Goal: Register for event/course

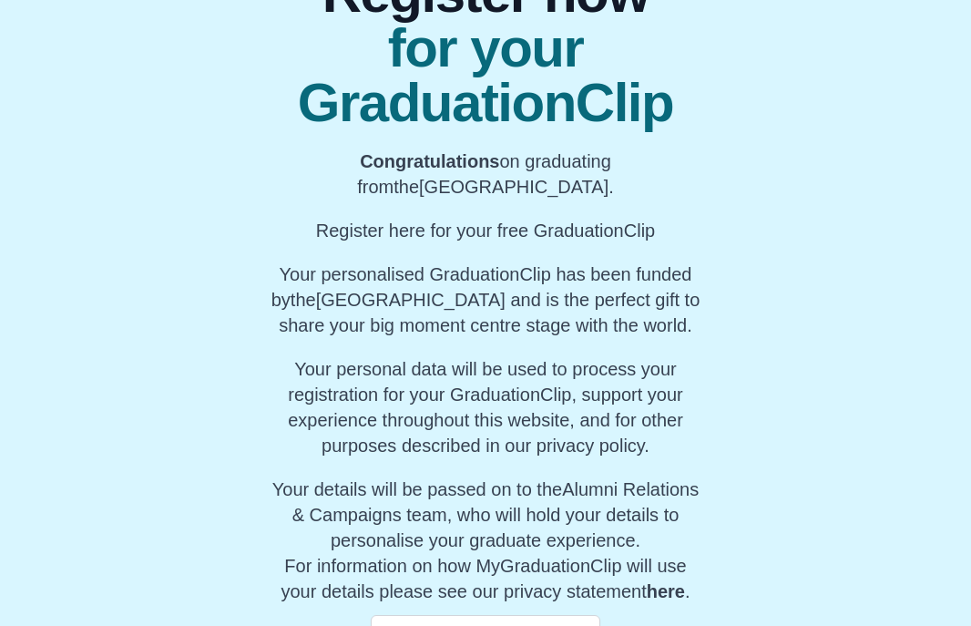
scroll to position [203, 0]
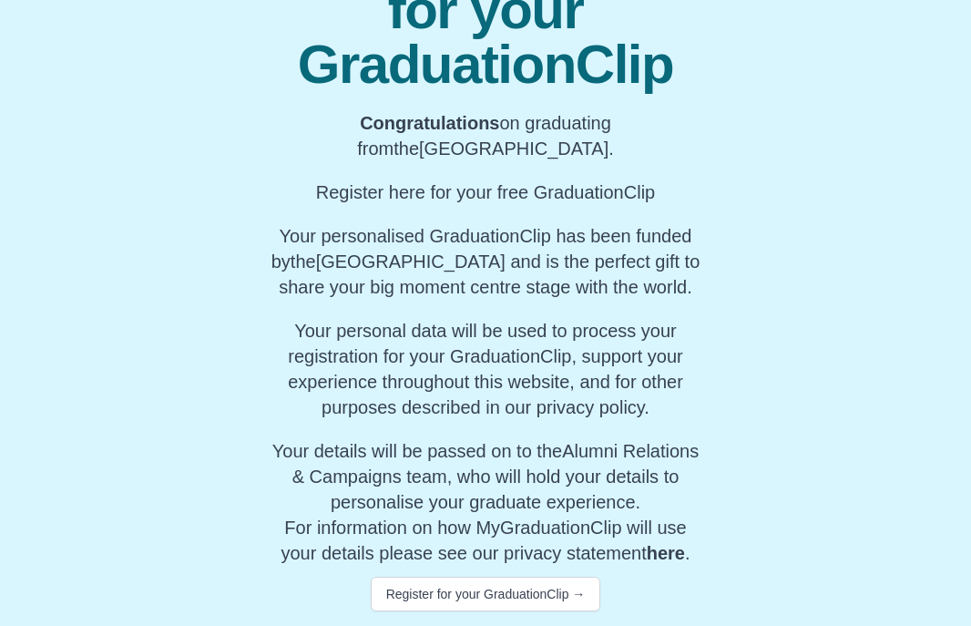
drag, startPoint x: 523, startPoint y: 269, endPoint x: 696, endPoint y: 293, distance: 174.9
click at [696, 293] on p "Your personalised GraduationClip has been funded by the University of Sheffield…" at bounding box center [486, 261] width 442 height 77
click at [571, 598] on button "Register for your GraduationClip →" at bounding box center [486, 594] width 231 height 35
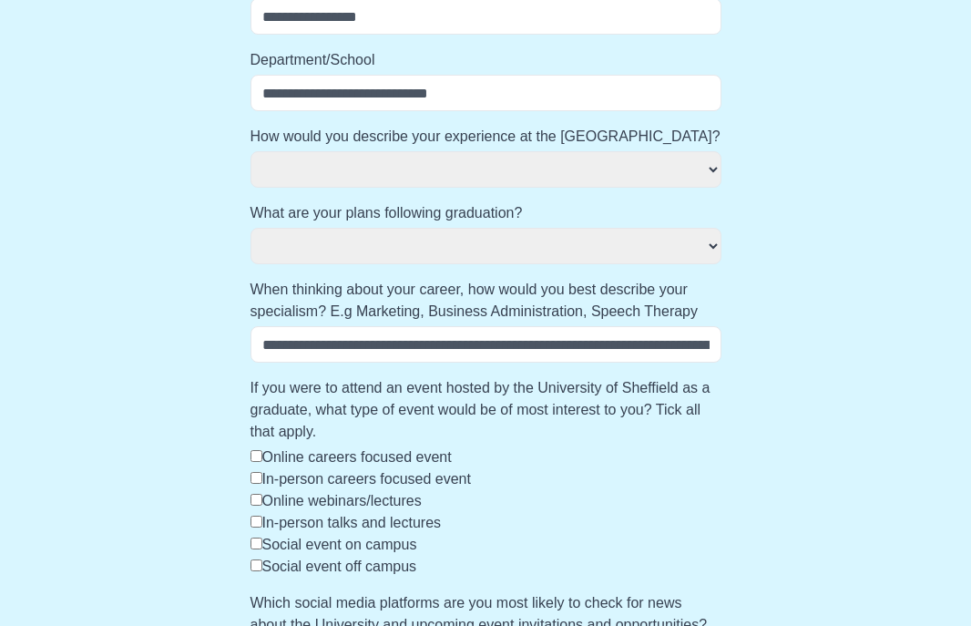
scroll to position [724, 0]
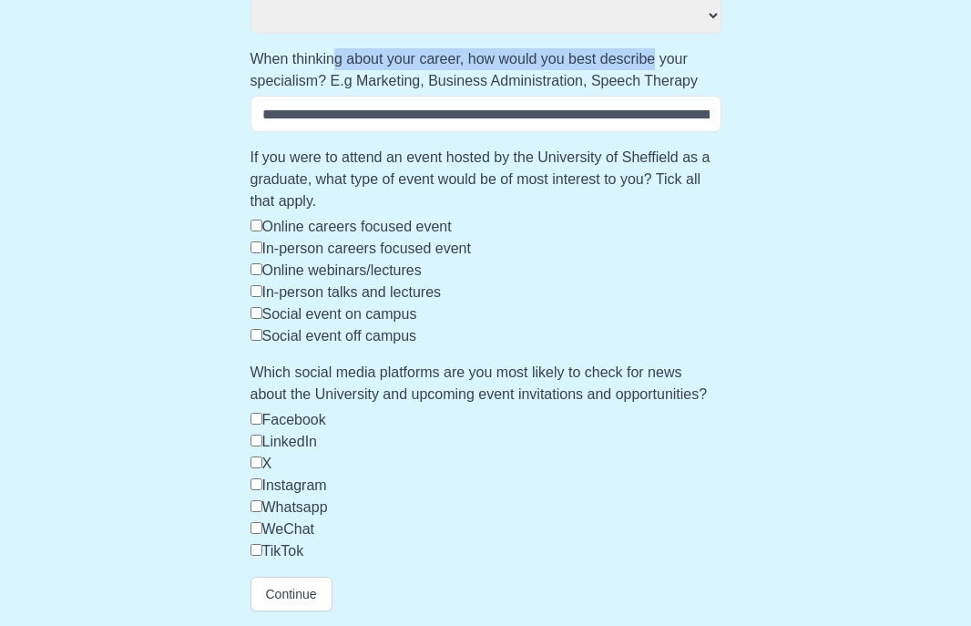
drag, startPoint x: 337, startPoint y: 56, endPoint x: 621, endPoint y: 63, distance: 284.4
click at [660, 62] on label "When thinking about your career, how would you best describe your specialism? E…" at bounding box center [486, 70] width 471 height 44
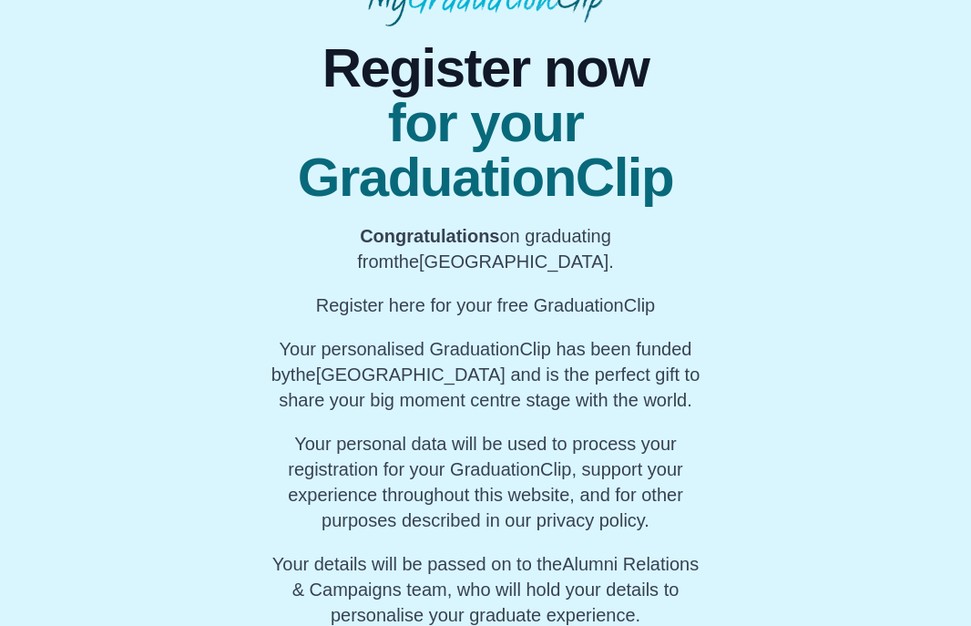
scroll to position [203, 0]
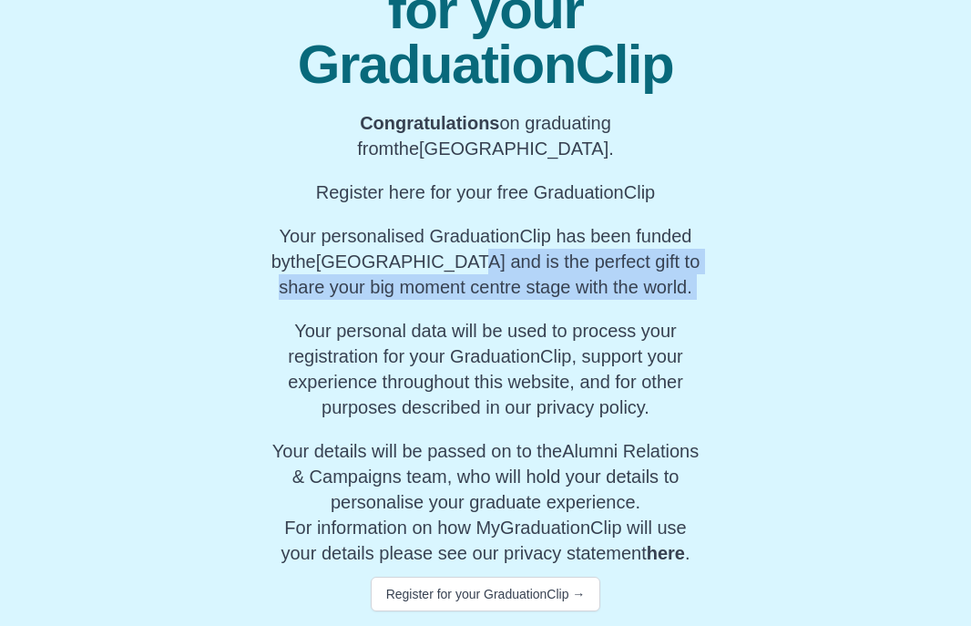
drag, startPoint x: 417, startPoint y: 255, endPoint x: 501, endPoint y: 303, distance: 96.8
click at [501, 303] on div "Register now for your GraduationClip Congratulations on graduating from the Uni…" at bounding box center [486, 269] width 442 height 683
drag, startPoint x: 323, startPoint y: 343, endPoint x: 653, endPoint y: 412, distance: 338.0
click at [653, 412] on p "Your personal data will be used to process your registration for your Graduatio…" at bounding box center [486, 369] width 442 height 102
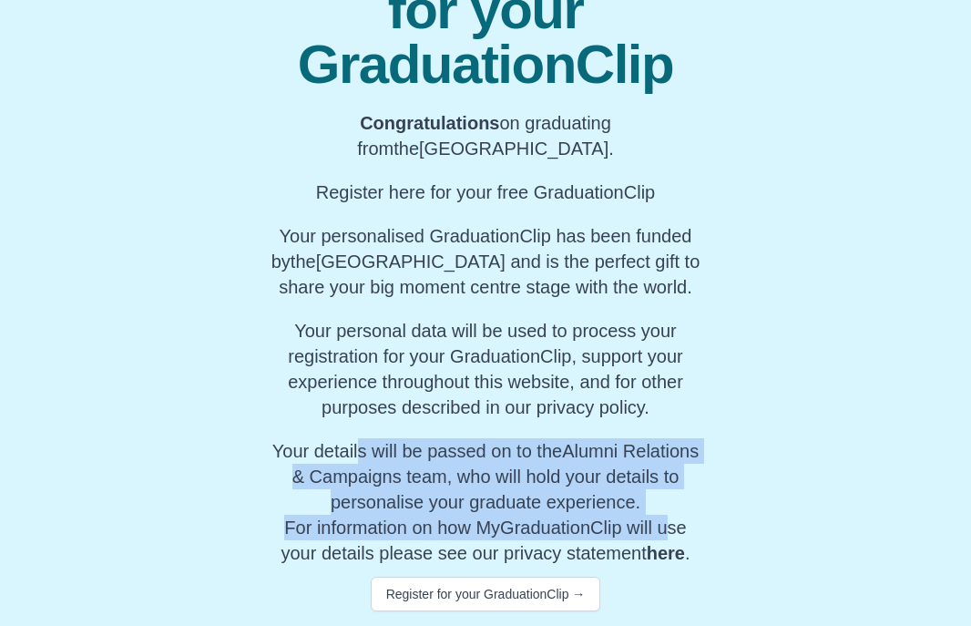
drag, startPoint x: 354, startPoint y: 459, endPoint x: 665, endPoint y: 532, distance: 320.1
click at [664, 531] on span "Your details will be passed on to the Alumni Relations & Campaigns team , who w…" at bounding box center [485, 502] width 426 height 122
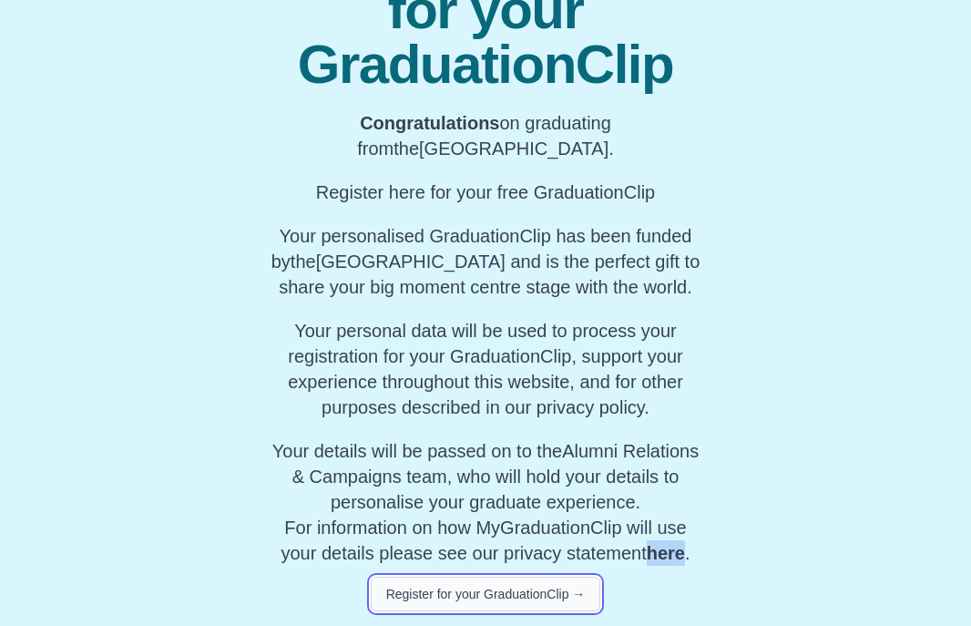
click at [518, 589] on button "Register for your GraduationClip →" at bounding box center [486, 594] width 231 height 35
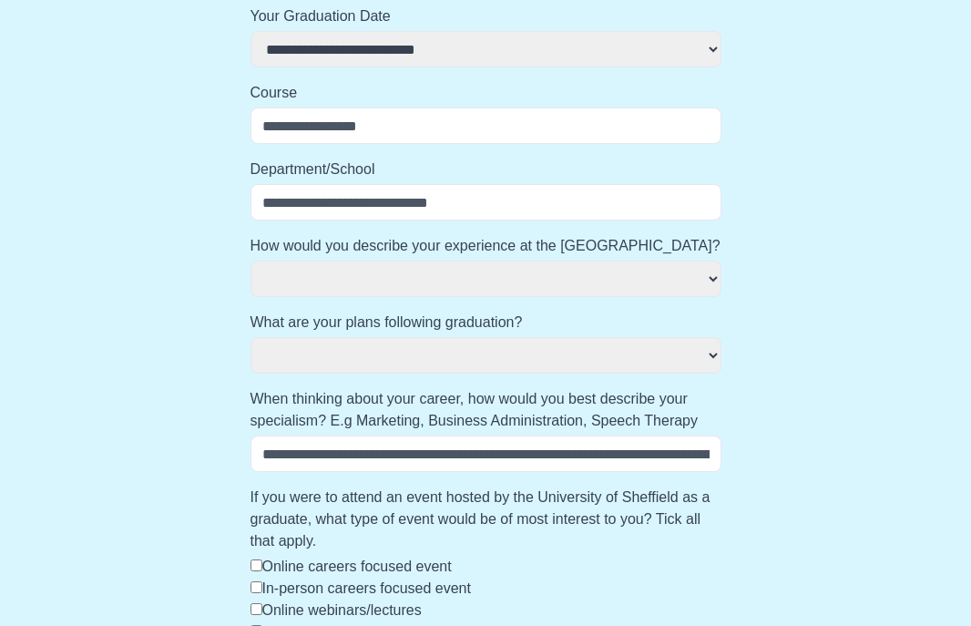
scroll to position [385, 0]
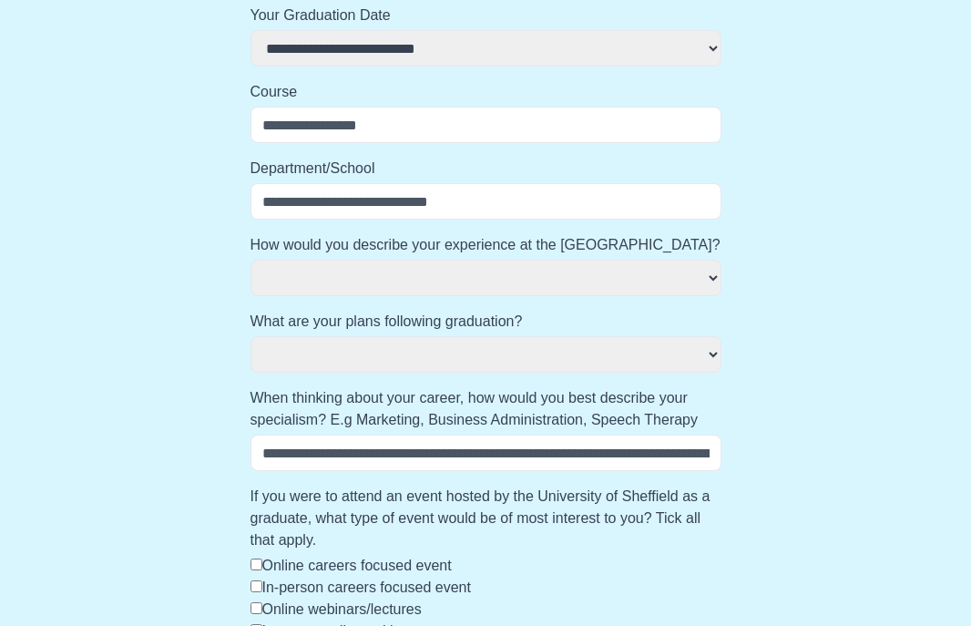
click at [423, 356] on select "**********" at bounding box center [486, 354] width 471 height 36
click at [447, 345] on select "**********" at bounding box center [486, 354] width 471 height 36
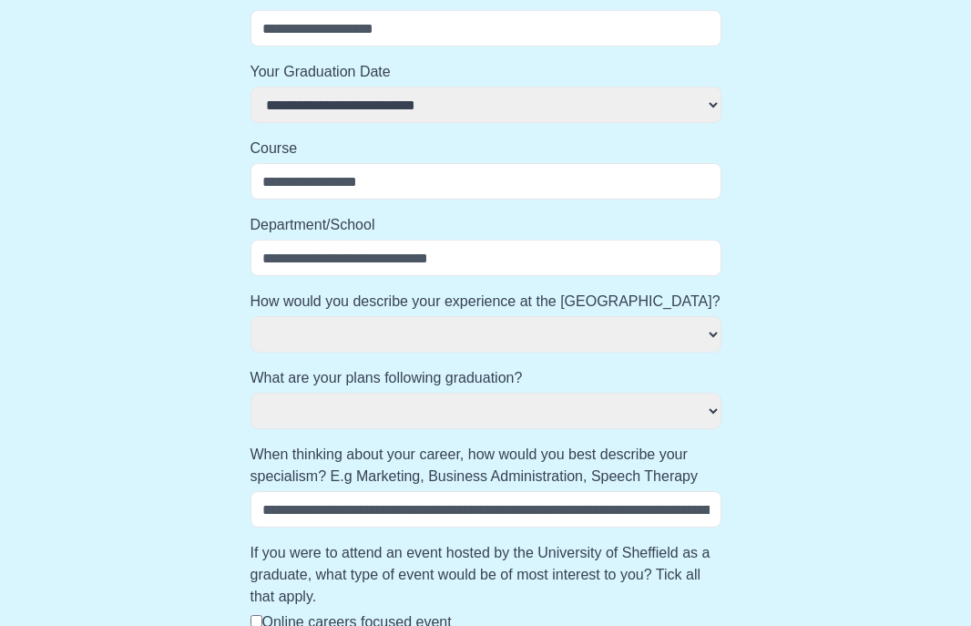
scroll to position [0, 0]
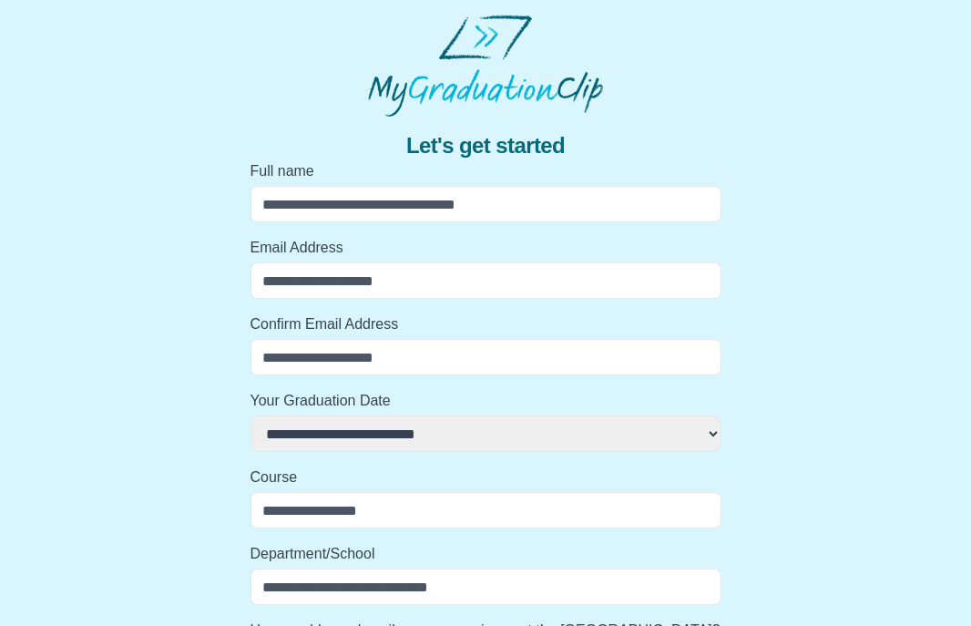
select select
click at [394, 206] on input "Full name" at bounding box center [486, 204] width 471 height 36
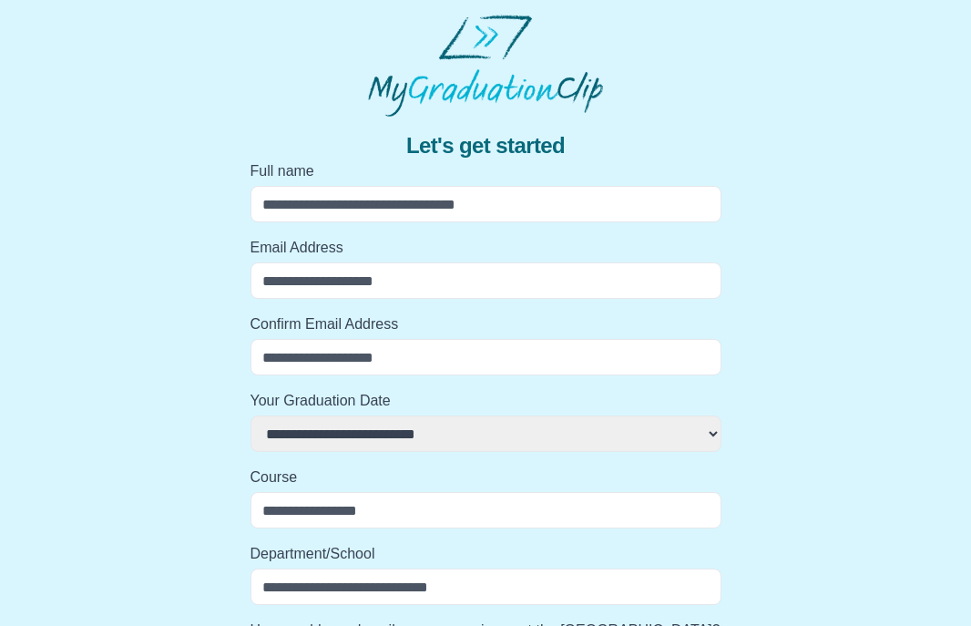
type input "**********"
select select
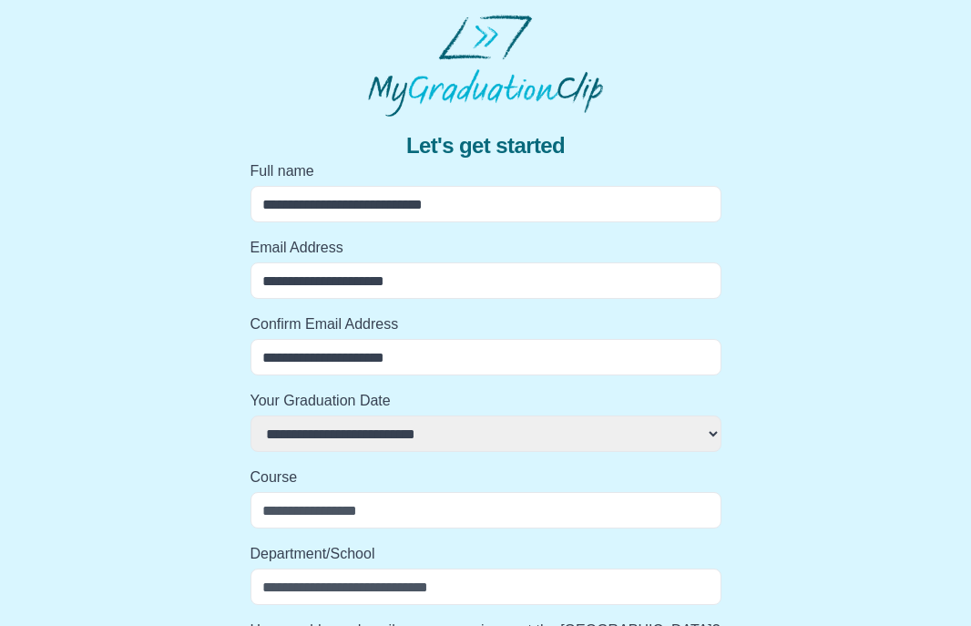
select select
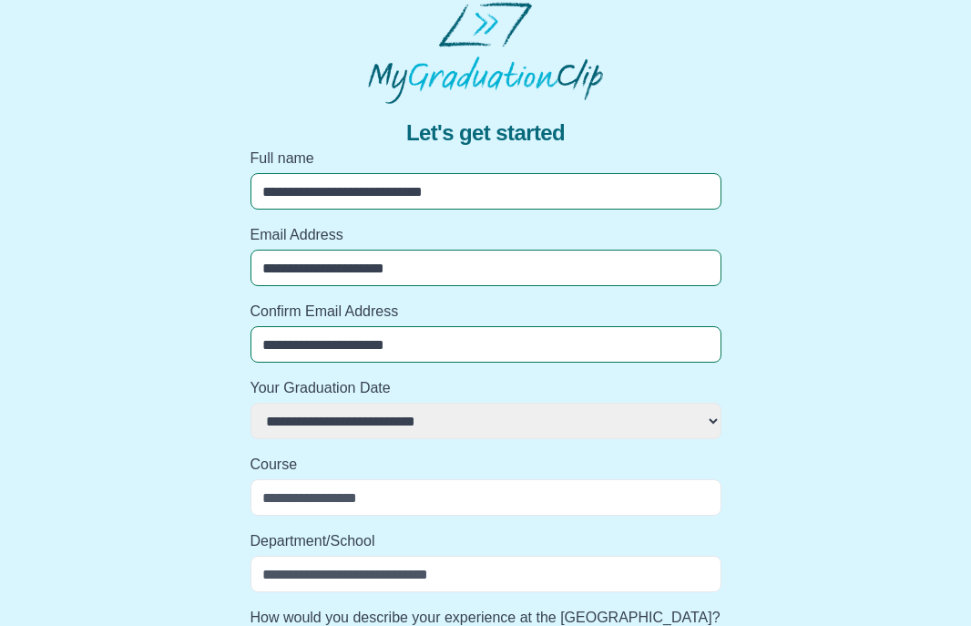
scroll to position [100, 0]
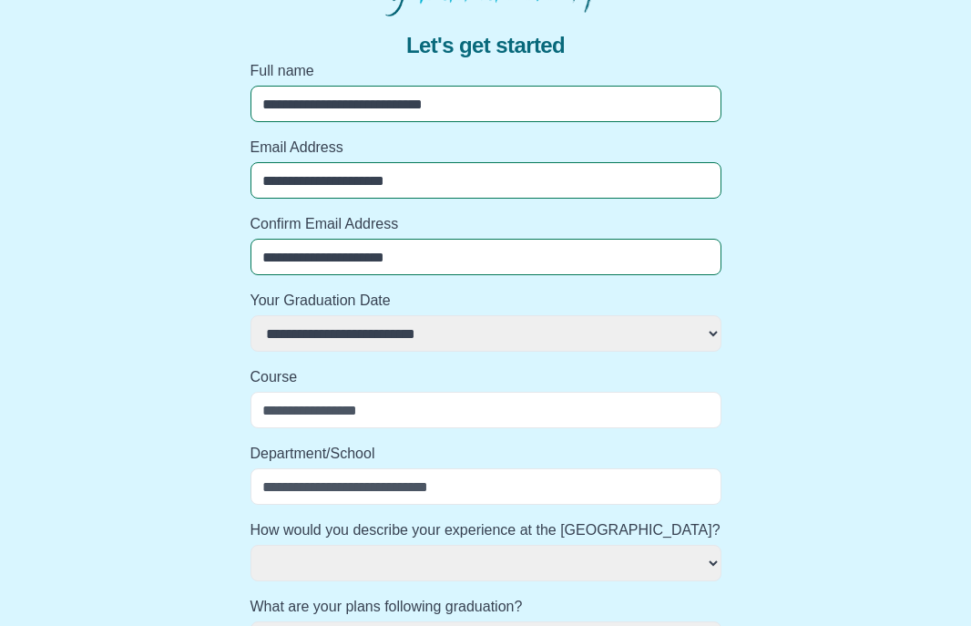
click at [384, 336] on select "**********" at bounding box center [486, 333] width 471 height 36
select select
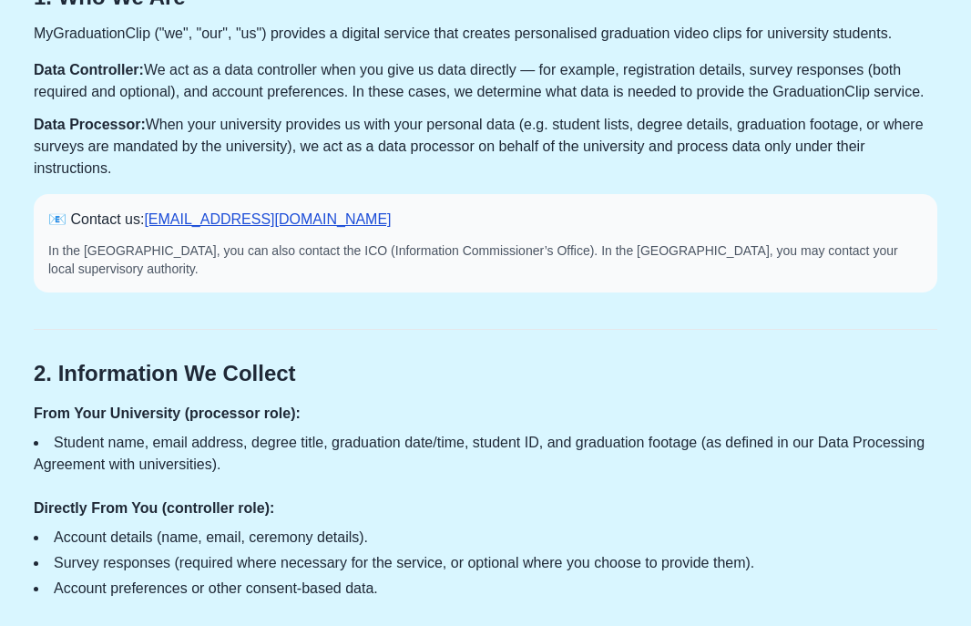
scroll to position [6, 0]
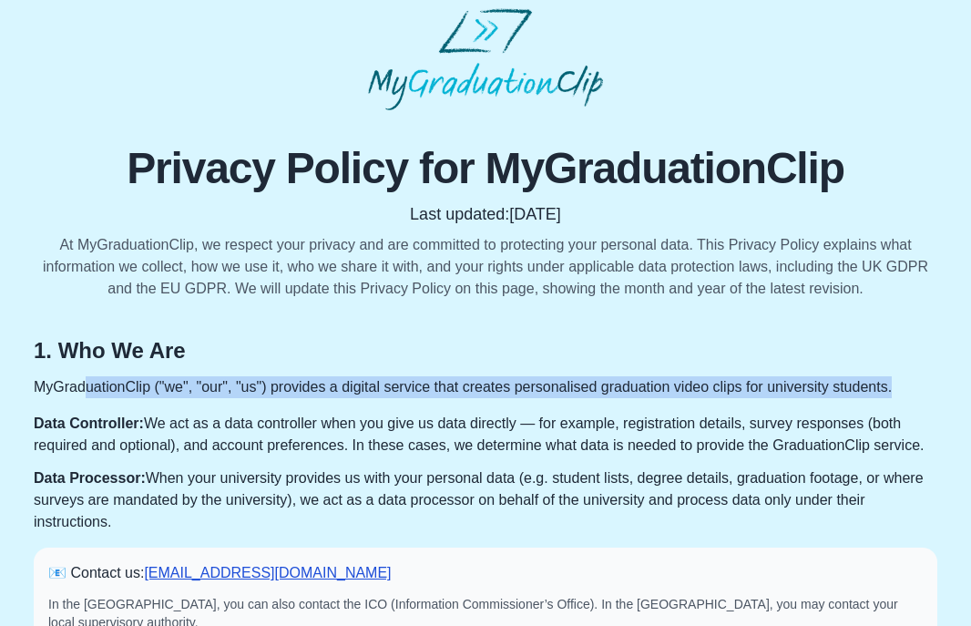
drag, startPoint x: 84, startPoint y: 394, endPoint x: 922, endPoint y: 385, distance: 838.4
click at [922, 385] on p "MyGraduationClip ("we", "our", "us") provides a digital service that creates pe…" at bounding box center [486, 387] width 904 height 22
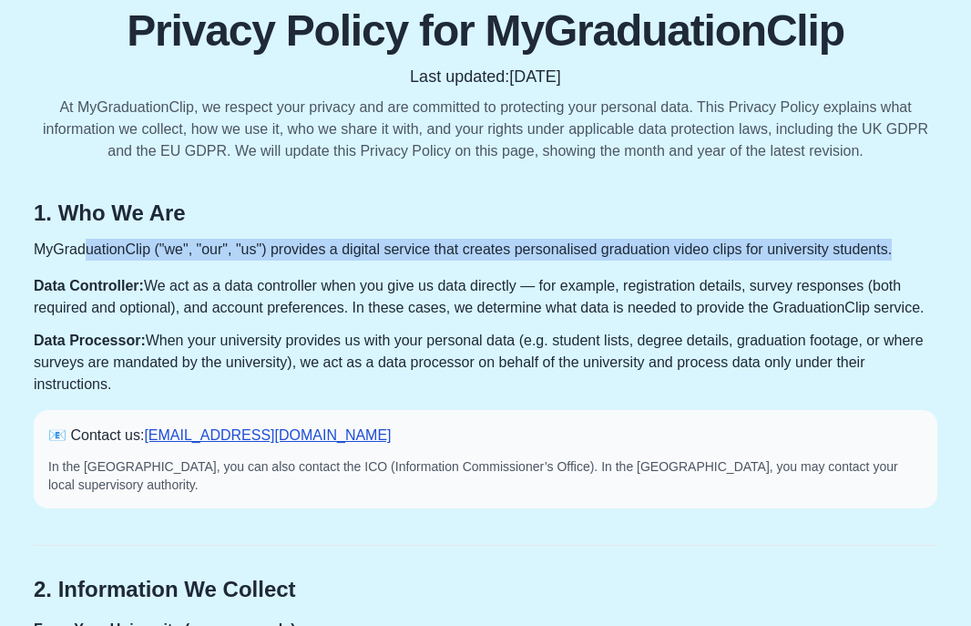
scroll to position [156, 0]
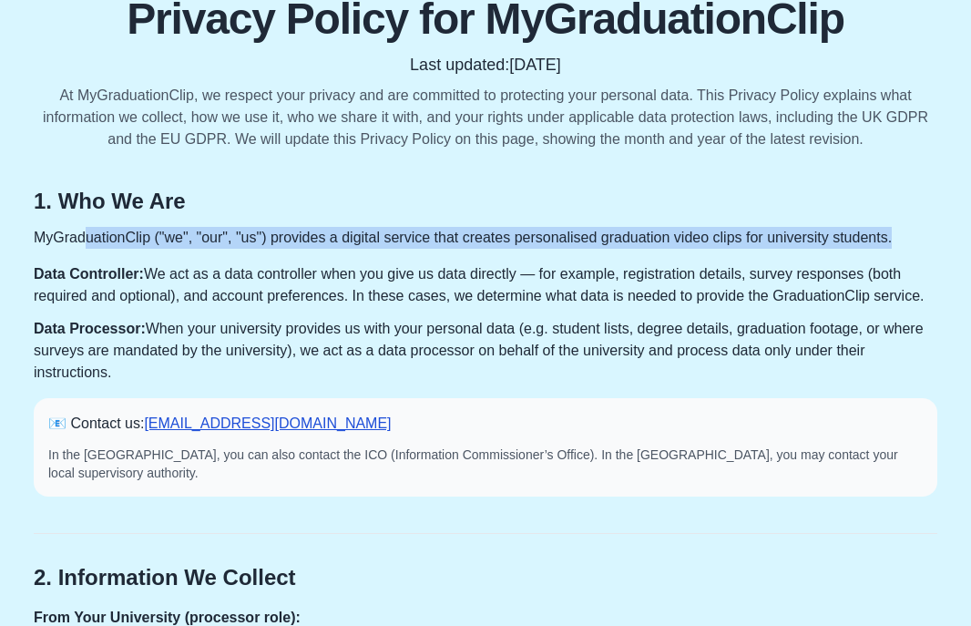
drag, startPoint x: 216, startPoint y: 276, endPoint x: 951, endPoint y: 303, distance: 735.9
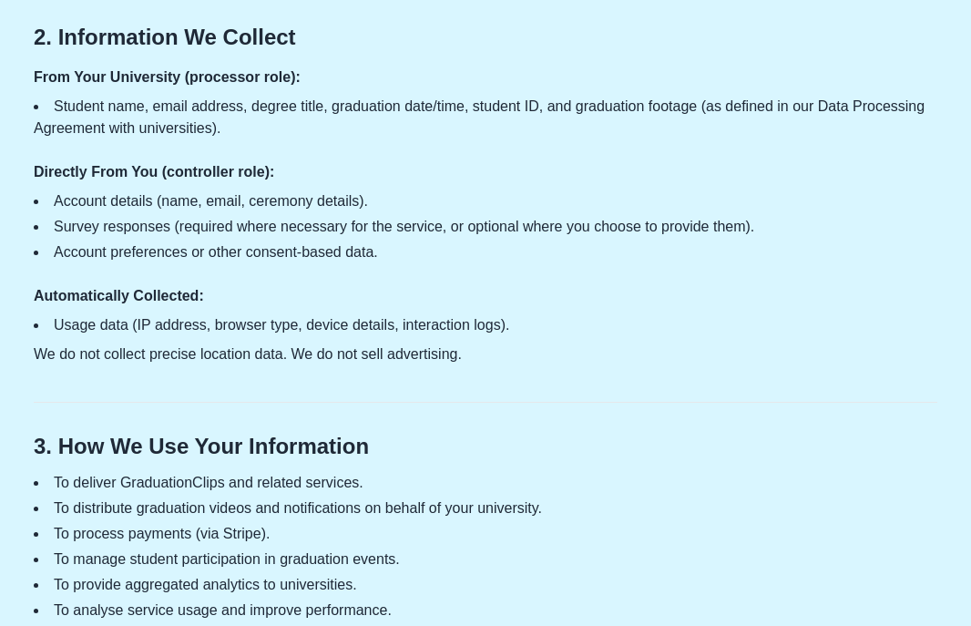
scroll to position [664, 0]
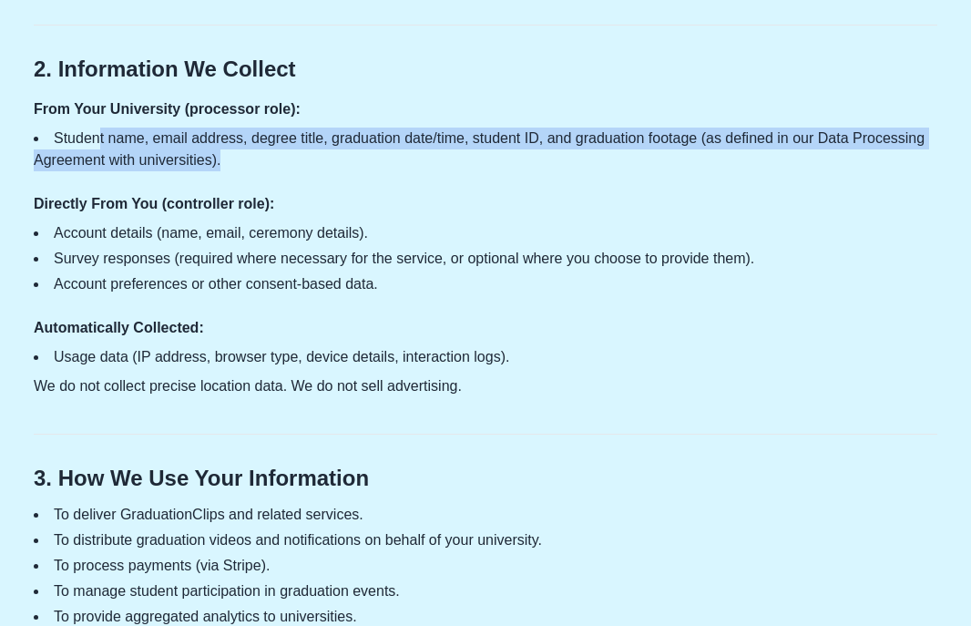
drag, startPoint x: 98, startPoint y: 125, endPoint x: 254, endPoint y: 143, distance: 157.8
click at [254, 143] on li "Student name, email address, degree title, graduation date/time, student ID, an…" at bounding box center [486, 150] width 904 height 44
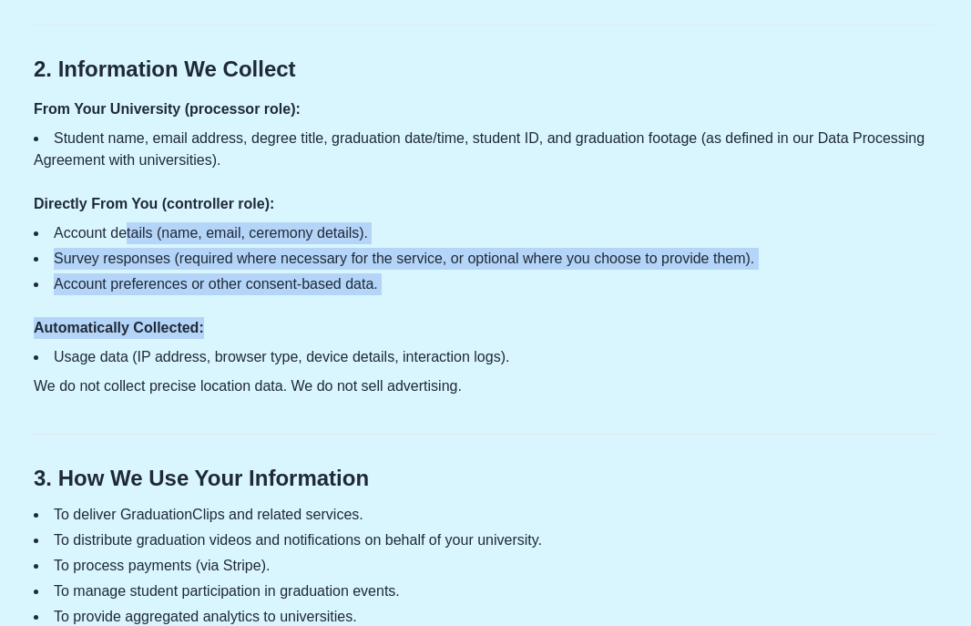
drag, startPoint x: 125, startPoint y: 220, endPoint x: 642, endPoint y: 309, distance: 524.3
click at [642, 309] on section "2. Information We Collect From Your University (processor role): Student name, …" at bounding box center [486, 211] width 904 height 373
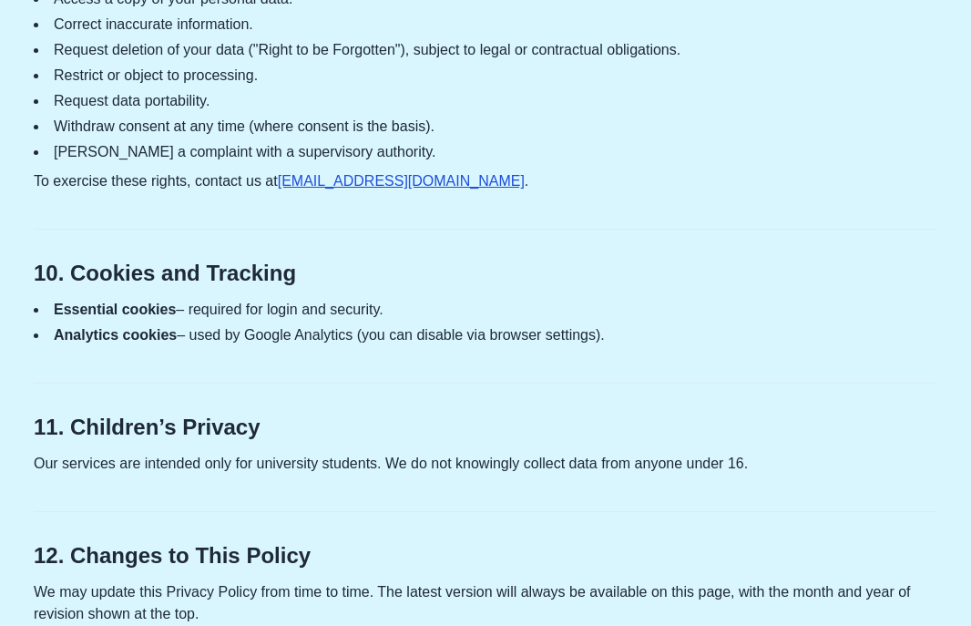
scroll to position [2672, 0]
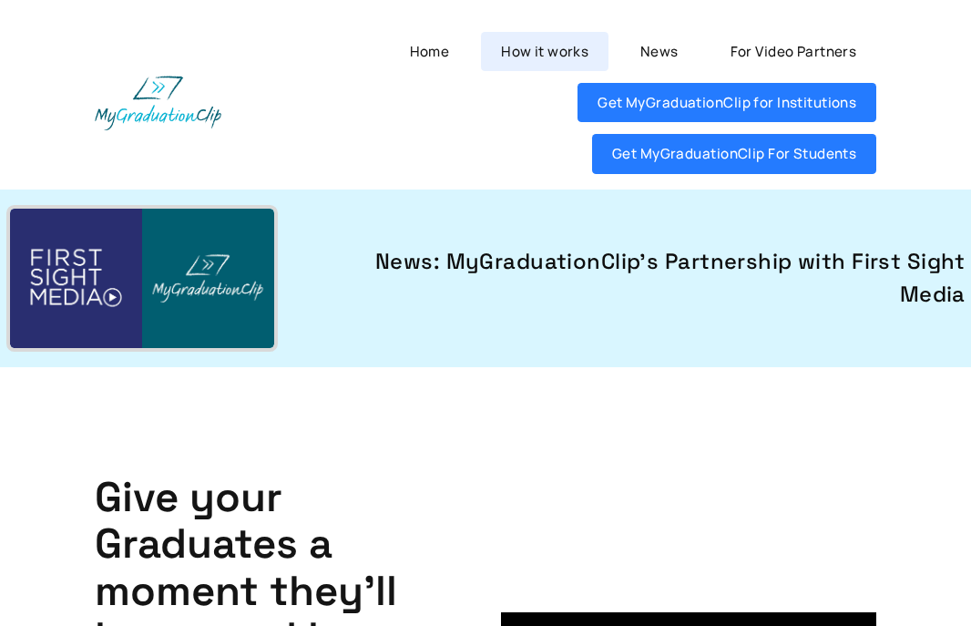
click at [575, 51] on link "How it works" at bounding box center [545, 51] width 128 height 39
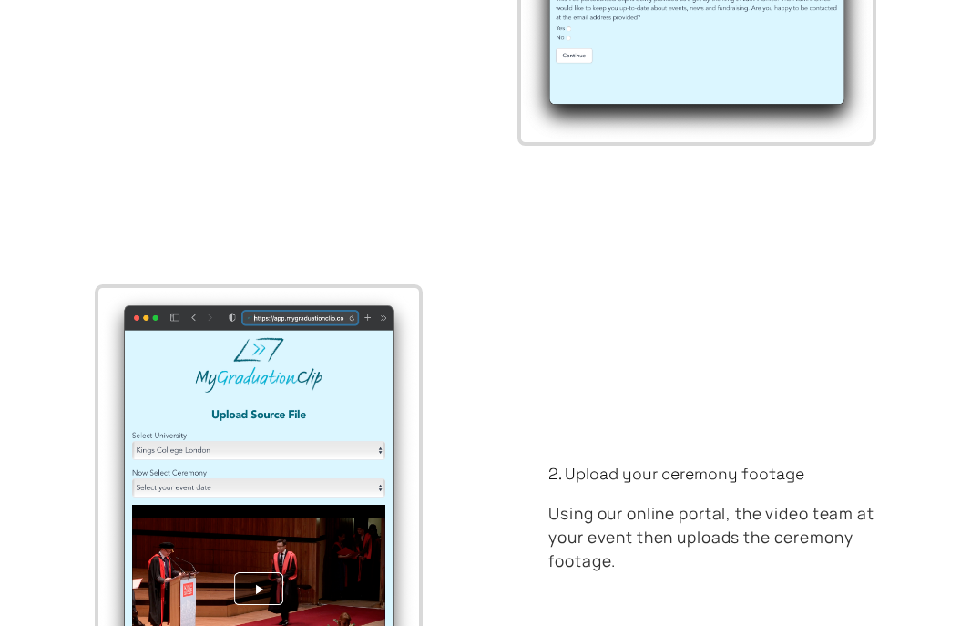
scroll to position [4015, 0]
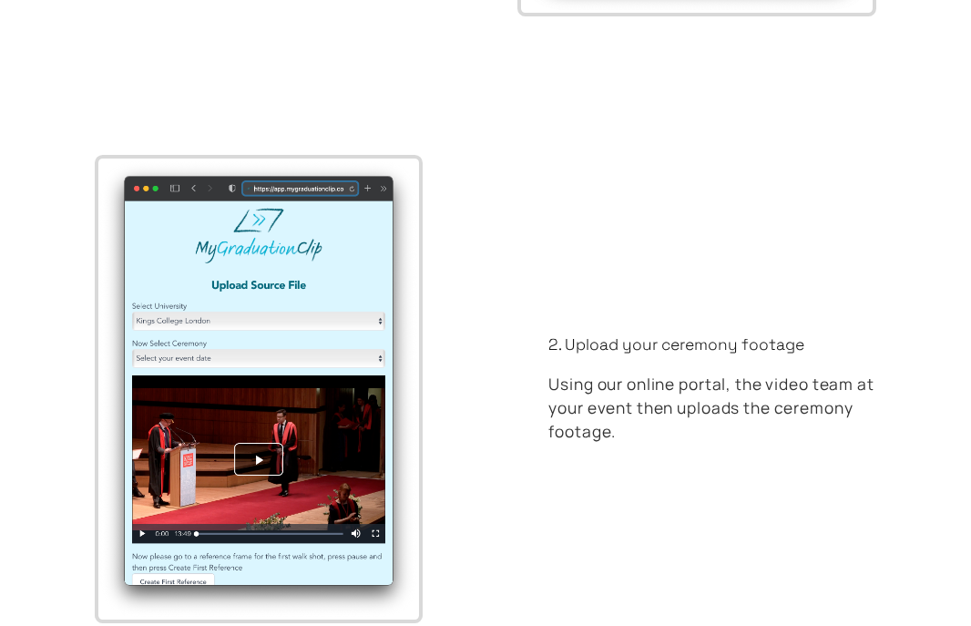
click at [262, 472] on img at bounding box center [258, 389] width 321 height 461
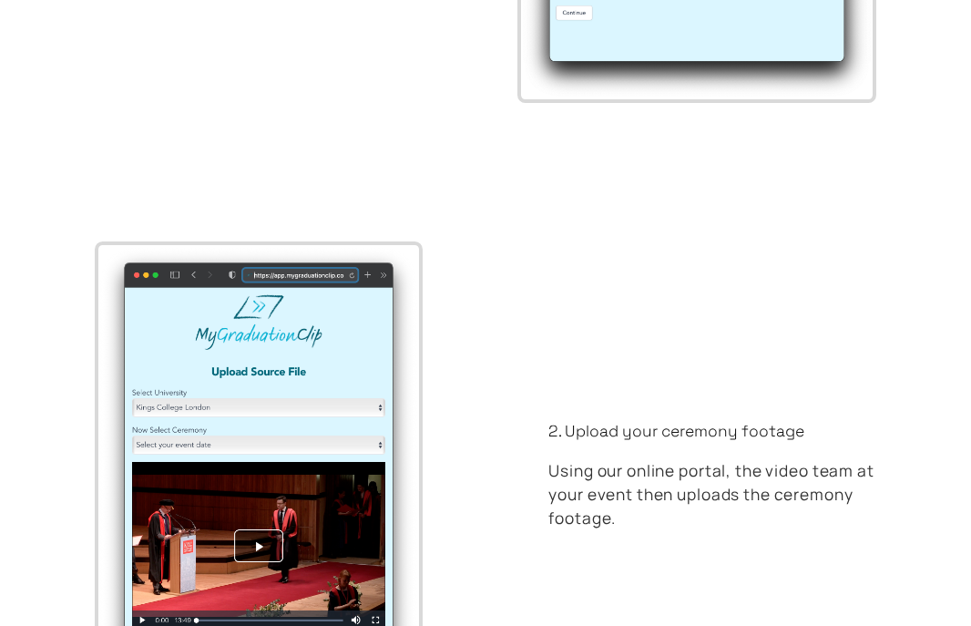
scroll to position [4095, 0]
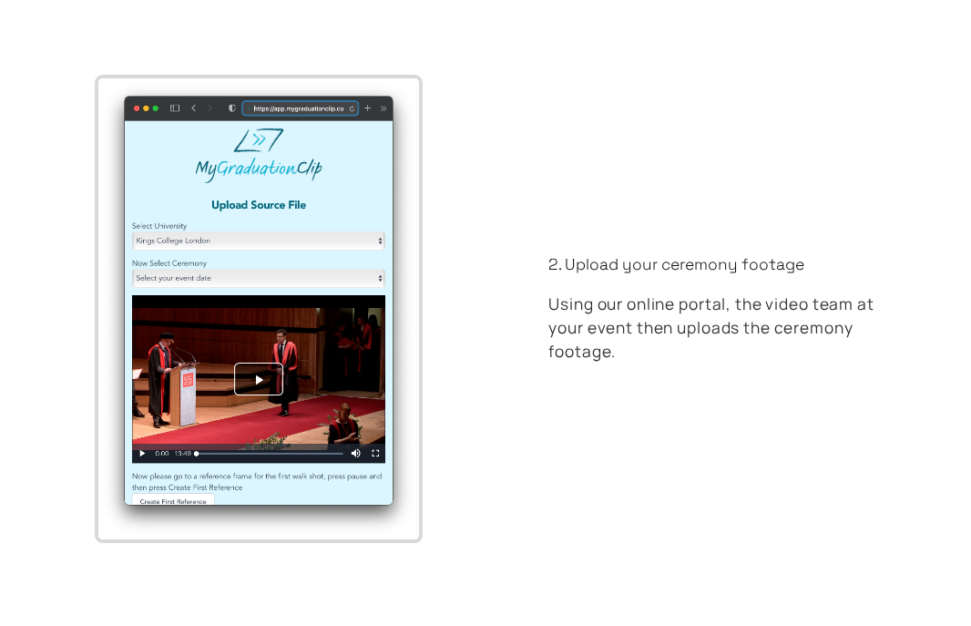
click at [262, 372] on img at bounding box center [258, 308] width 321 height 461
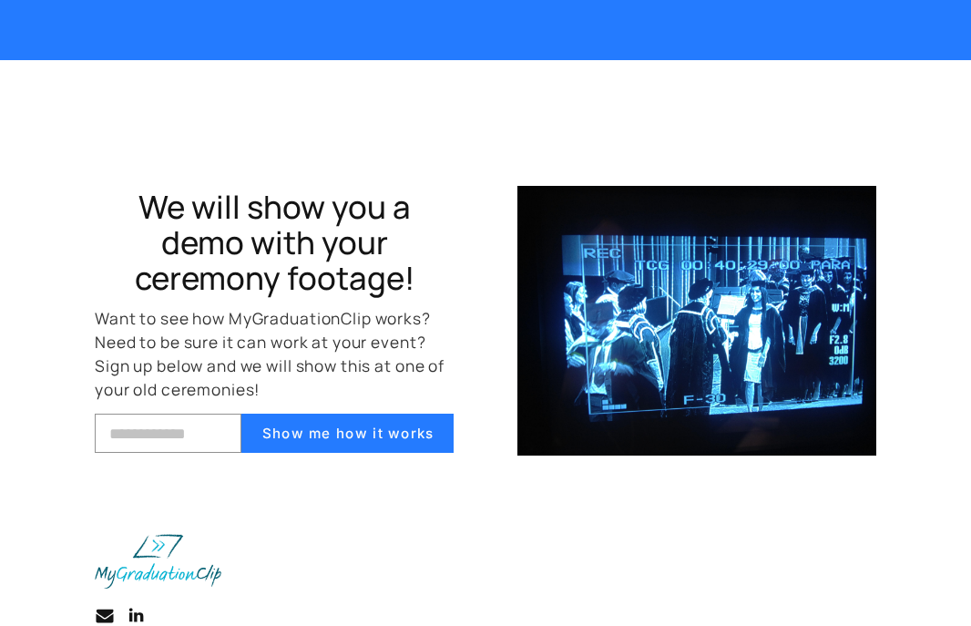
scroll to position [5834, 0]
